Goal: Information Seeking & Learning: Learn about a topic

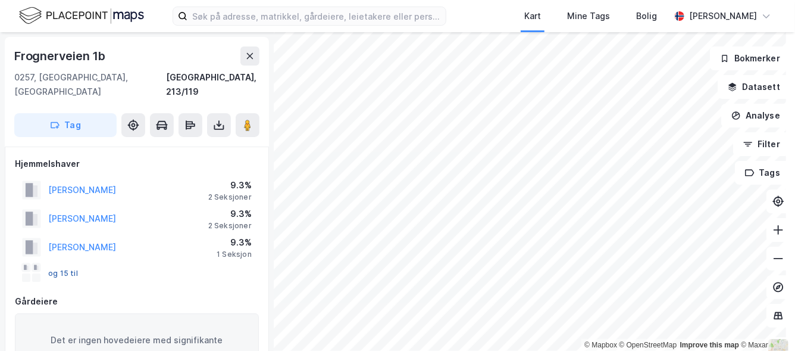
click at [0, 0] on button "og 15 til" at bounding box center [0, 0] width 0 height 0
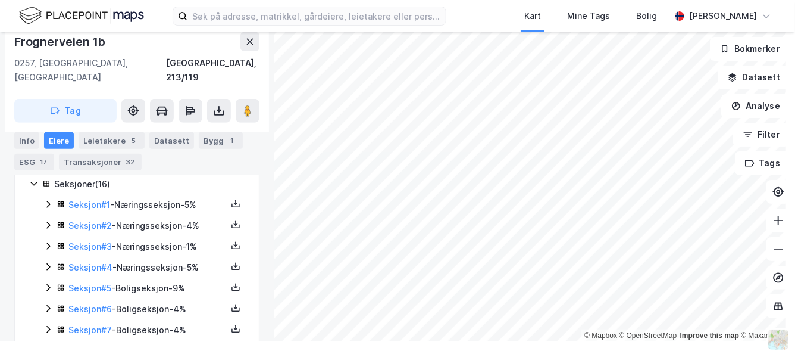
scroll to position [324, 0]
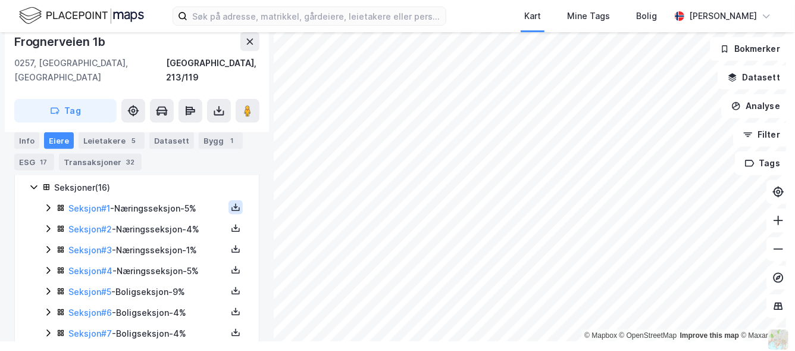
click at [231, 202] on icon at bounding box center [236, 207] width 10 height 10
click at [82, 203] on link "Seksjon # 1" at bounding box center [89, 208] width 42 height 10
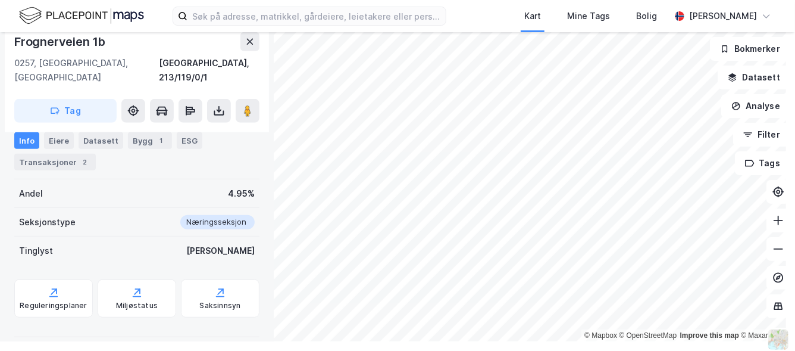
scroll to position [307, 0]
click at [55, 140] on div "Eiere" at bounding box center [59, 140] width 30 height 17
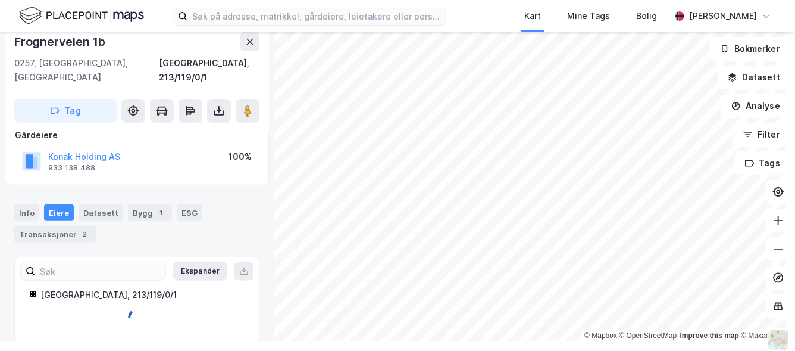
scroll to position [208, 0]
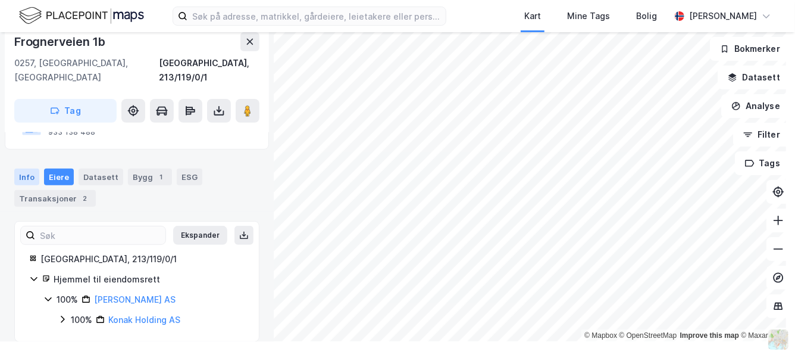
click at [26, 168] on div "Info" at bounding box center [26, 176] width 25 height 17
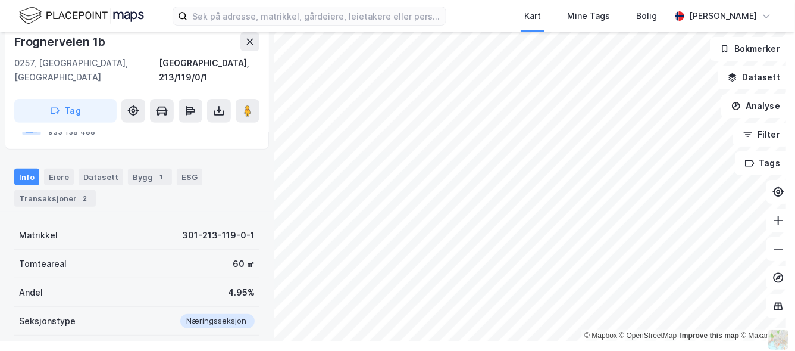
scroll to position [307, 0]
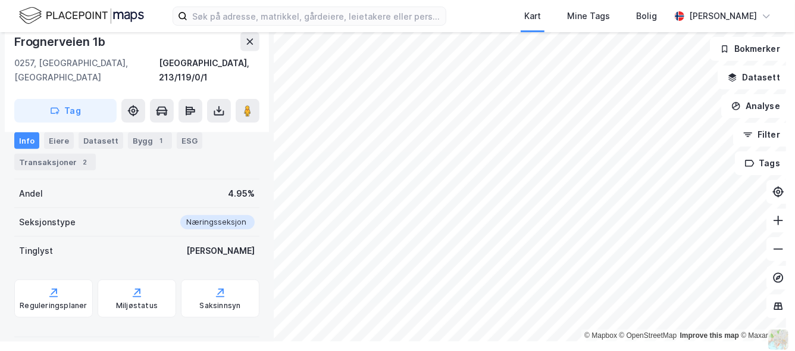
drag, startPoint x: 142, startPoint y: 241, endPoint x: 84, endPoint y: 224, distance: 60.1
click at [84, 236] on div "Tinglyst Ja" at bounding box center [136, 250] width 245 height 29
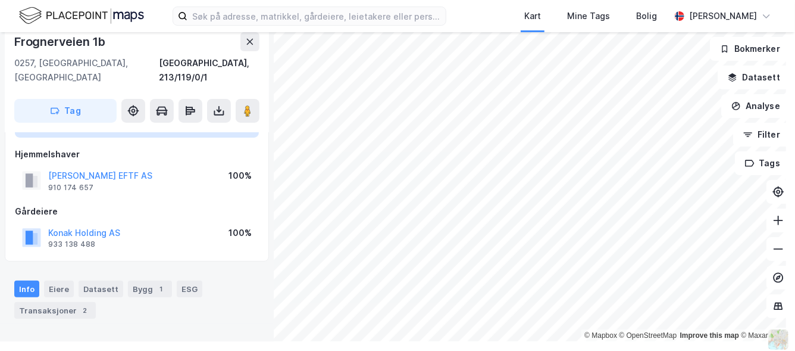
scroll to position [115, 0]
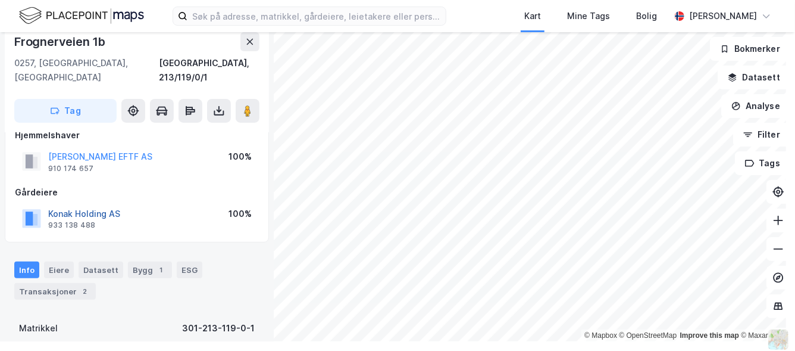
click at [0, 0] on button "Konak Holding AS" at bounding box center [0, 0] width 0 height 0
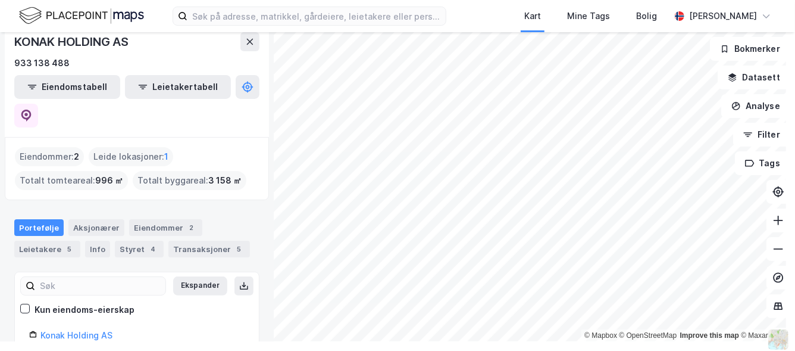
scroll to position [37, 0]
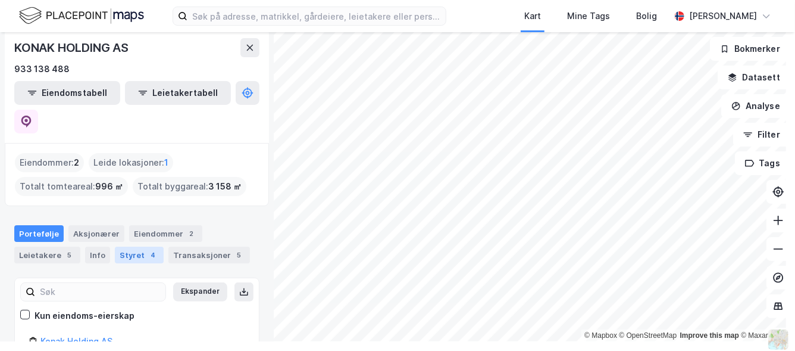
click at [129, 246] on div "Styret 4" at bounding box center [139, 254] width 49 height 17
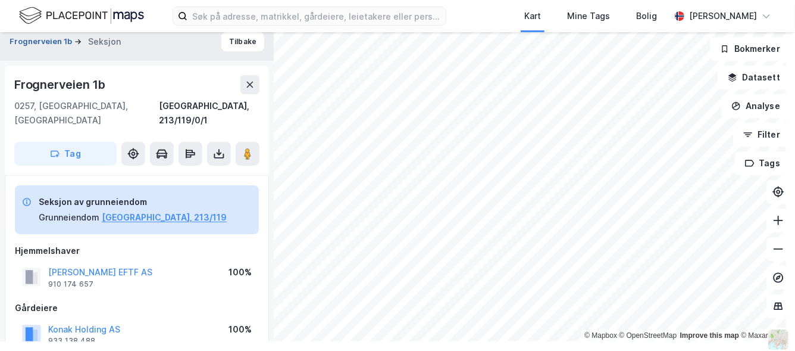
click at [36, 37] on button "Frognerveien 1b" at bounding box center [42, 42] width 65 height 12
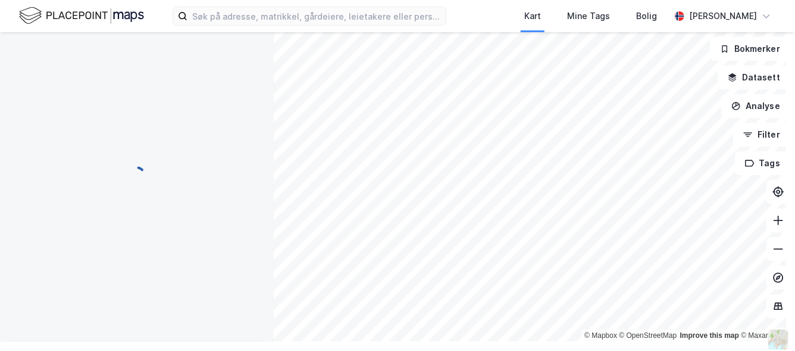
scroll to position [5, 0]
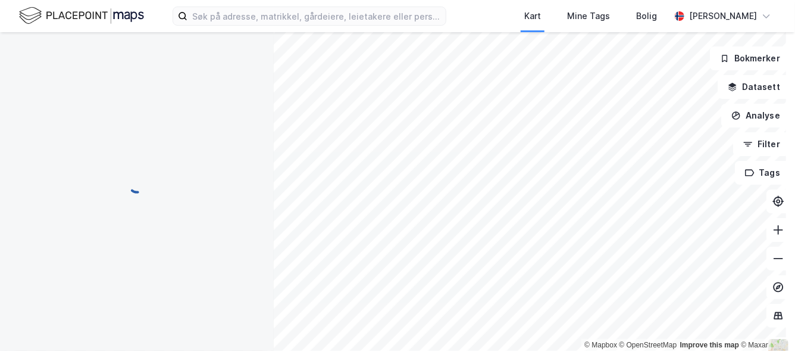
scroll to position [29, 0]
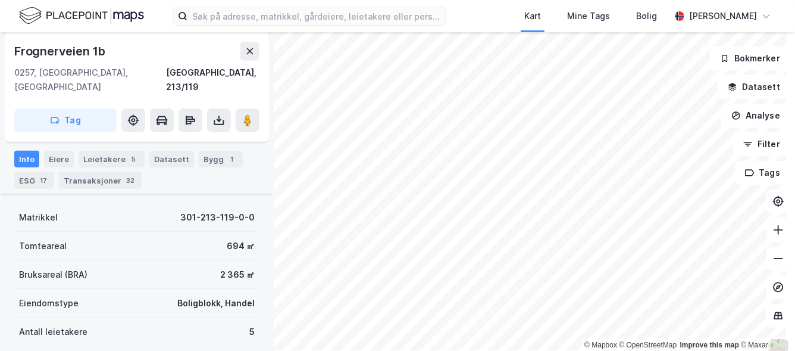
scroll to position [261, 0]
click at [154, 152] on div "Datasett" at bounding box center [171, 157] width 45 height 17
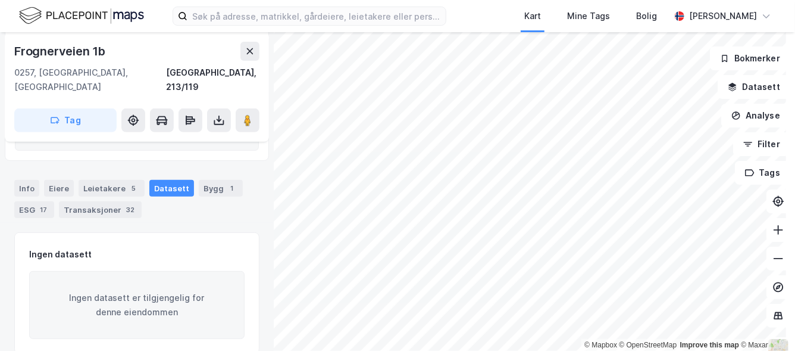
scroll to position [232, 0]
click at [102, 200] on div "Transaksjoner 32" at bounding box center [100, 208] width 83 height 17
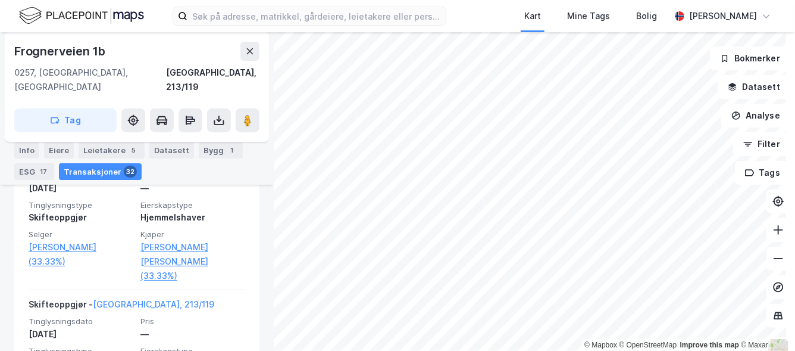
scroll to position [4601, 0]
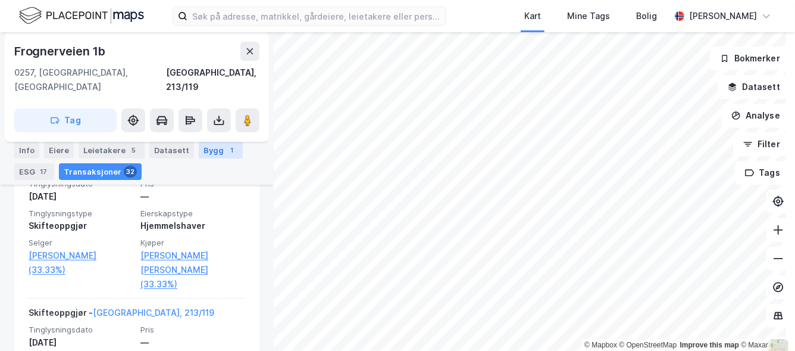
click at [213, 147] on div "Bygg 1" at bounding box center [221, 150] width 44 height 17
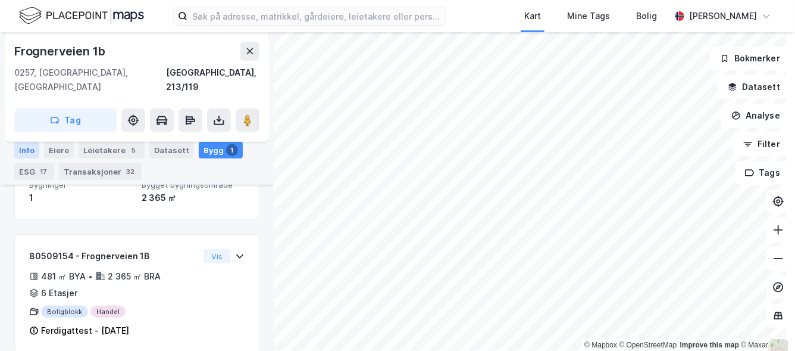
click at [27, 152] on div "Info" at bounding box center [26, 150] width 25 height 17
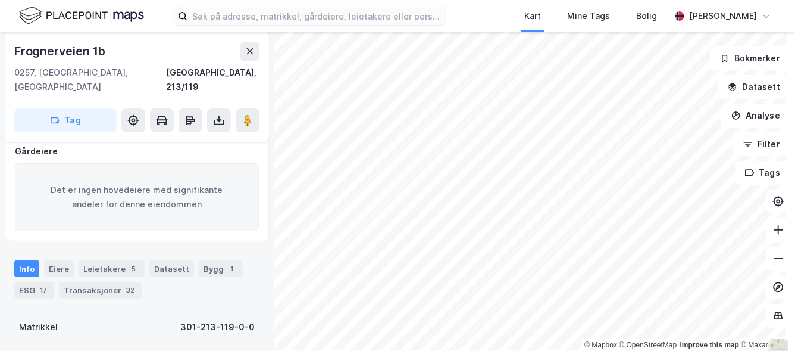
scroll to position [149, 0]
